Goal: Task Accomplishment & Management: Manage account settings

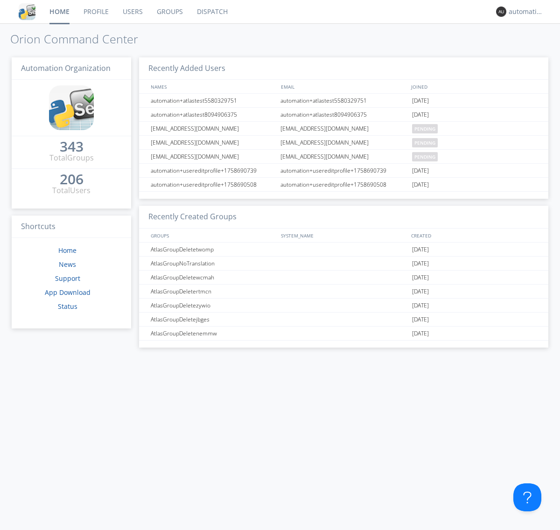
click at [211, 12] on link "Dispatch" at bounding box center [212, 11] width 45 height 23
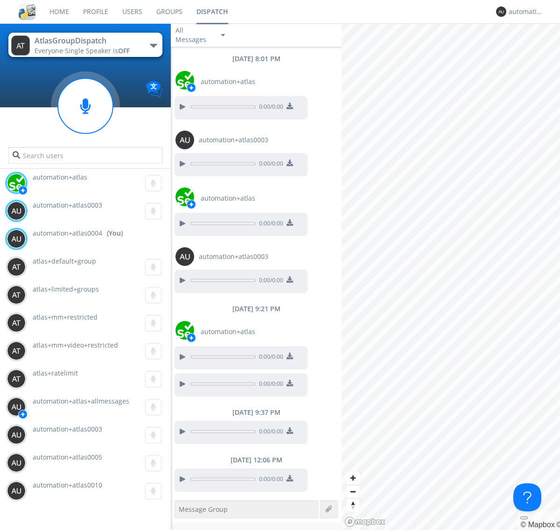
scroll to position [52, 0]
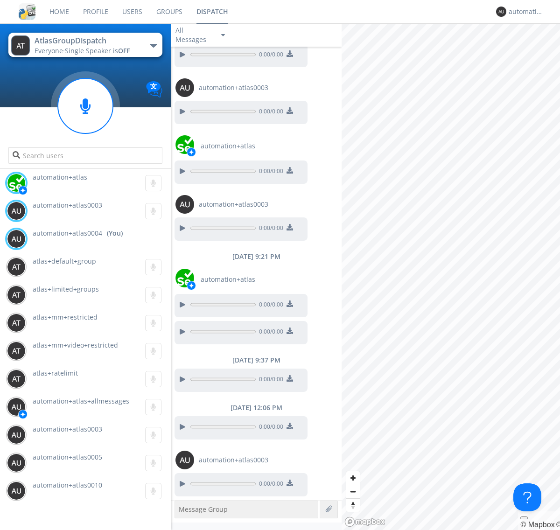
click at [153, 45] on div "button" at bounding box center [153, 46] width 7 height 4
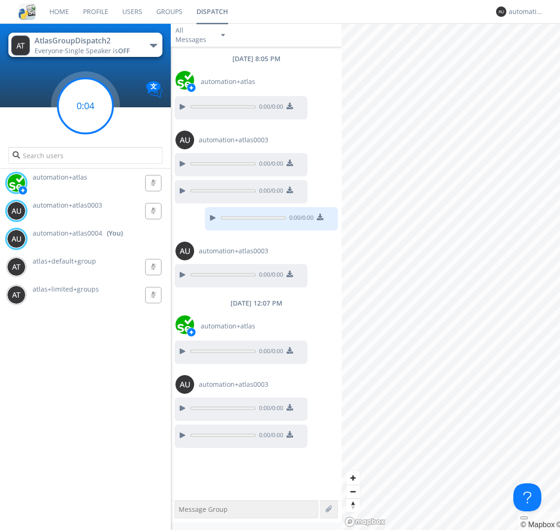
click at [85, 106] on g at bounding box center [85, 105] width 55 height 55
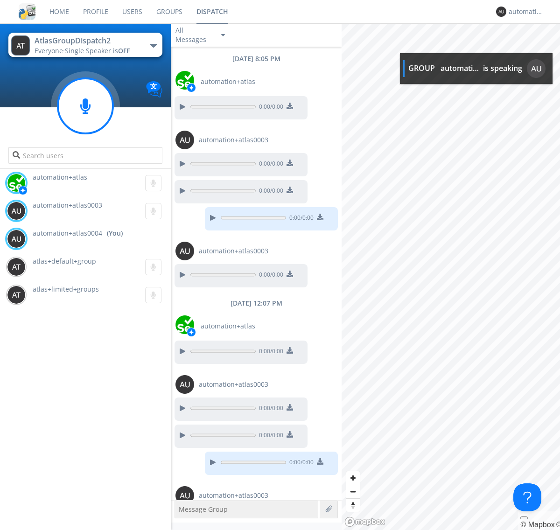
scroll to position [35, 0]
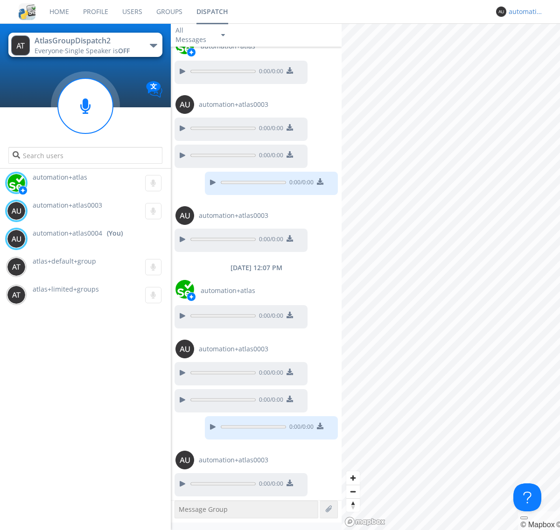
click at [524, 12] on div "automation+atlas0004" at bounding box center [526, 11] width 35 height 9
click at [531, 49] on div "Log Out" at bounding box center [531, 49] width 48 height 17
